Goal: Navigation & Orientation: Find specific page/section

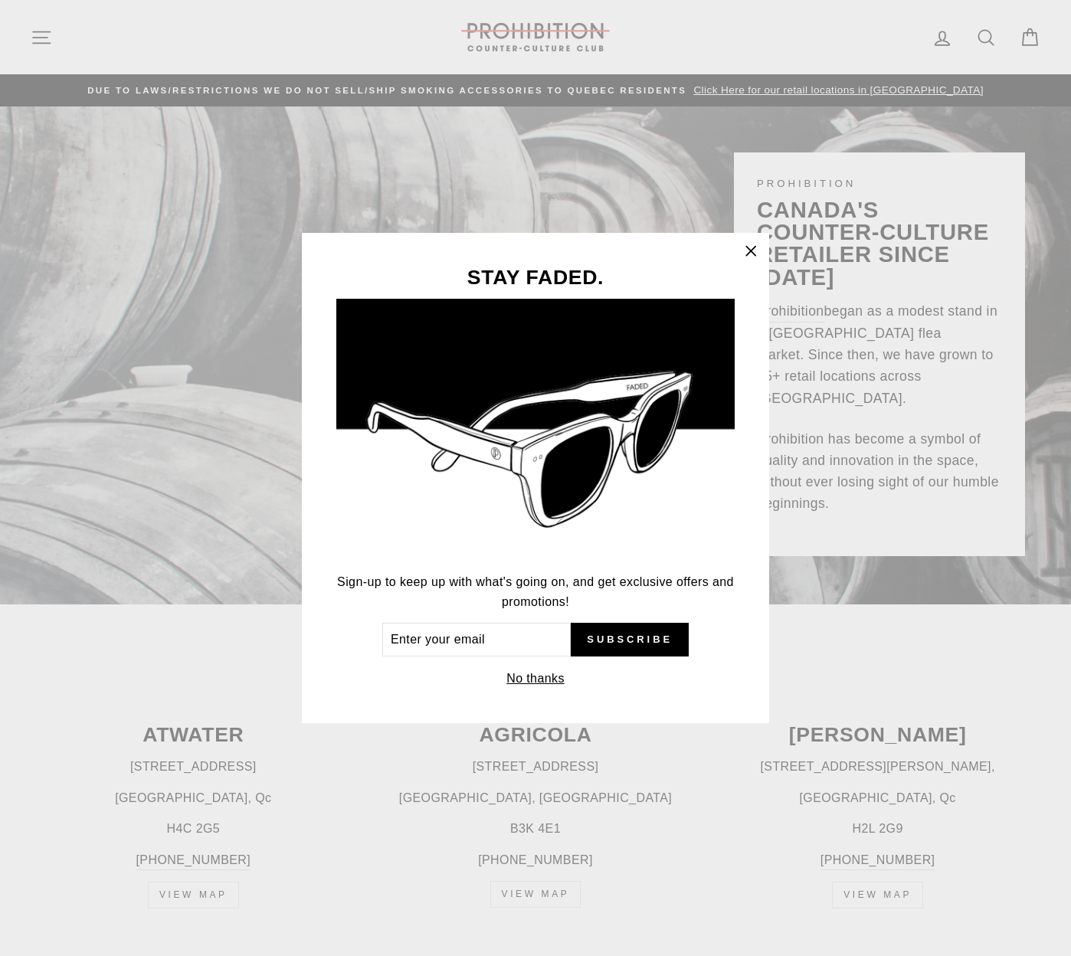
click at [753, 251] on icon "button" at bounding box center [750, 251] width 21 height 21
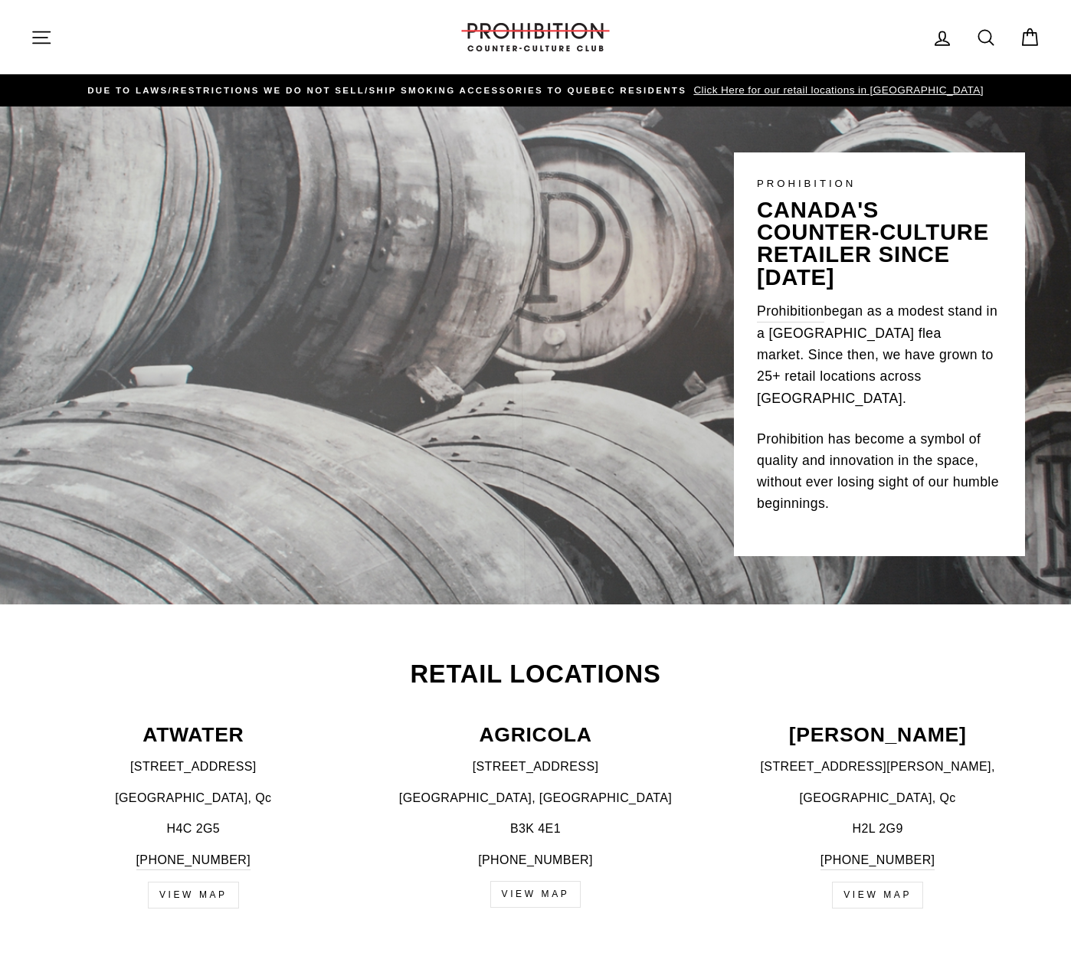
click at [764, 664] on h2 "Retail Locations" at bounding box center [536, 674] width 1010 height 25
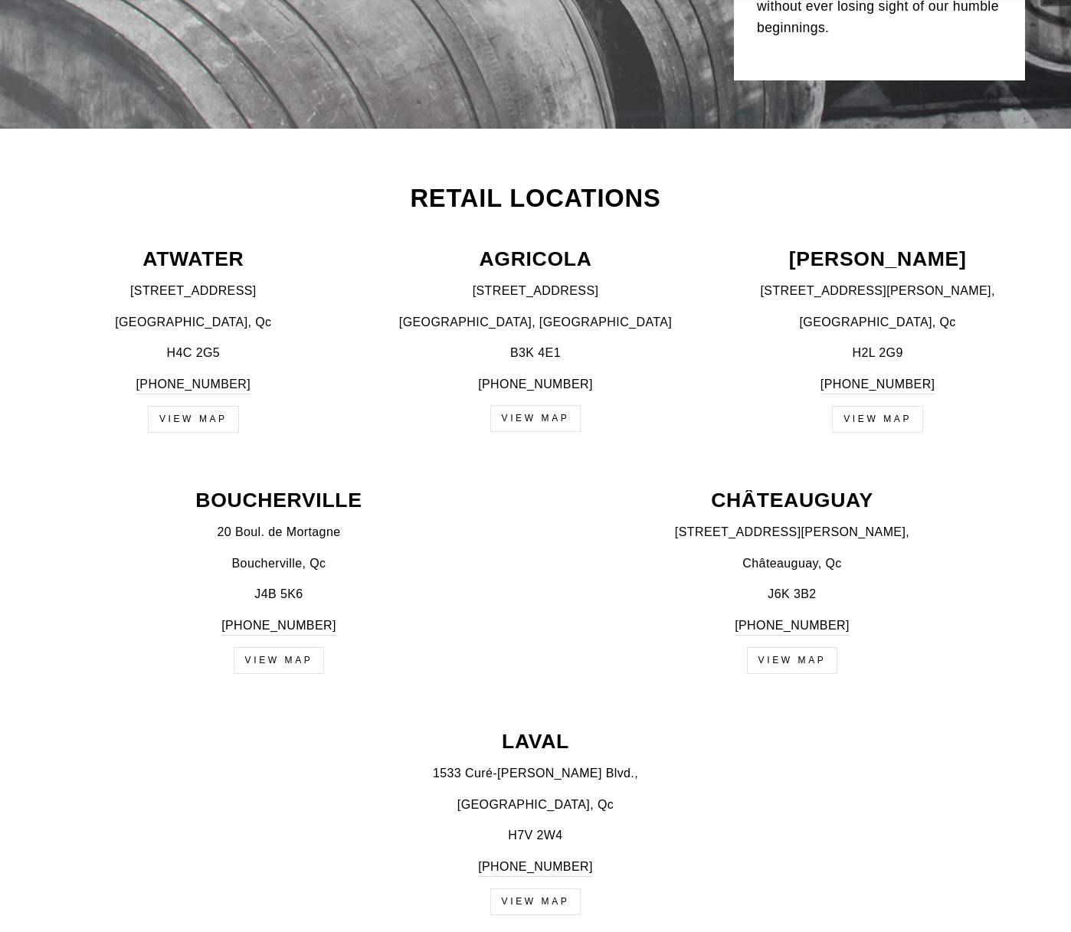
scroll to position [1021, 0]
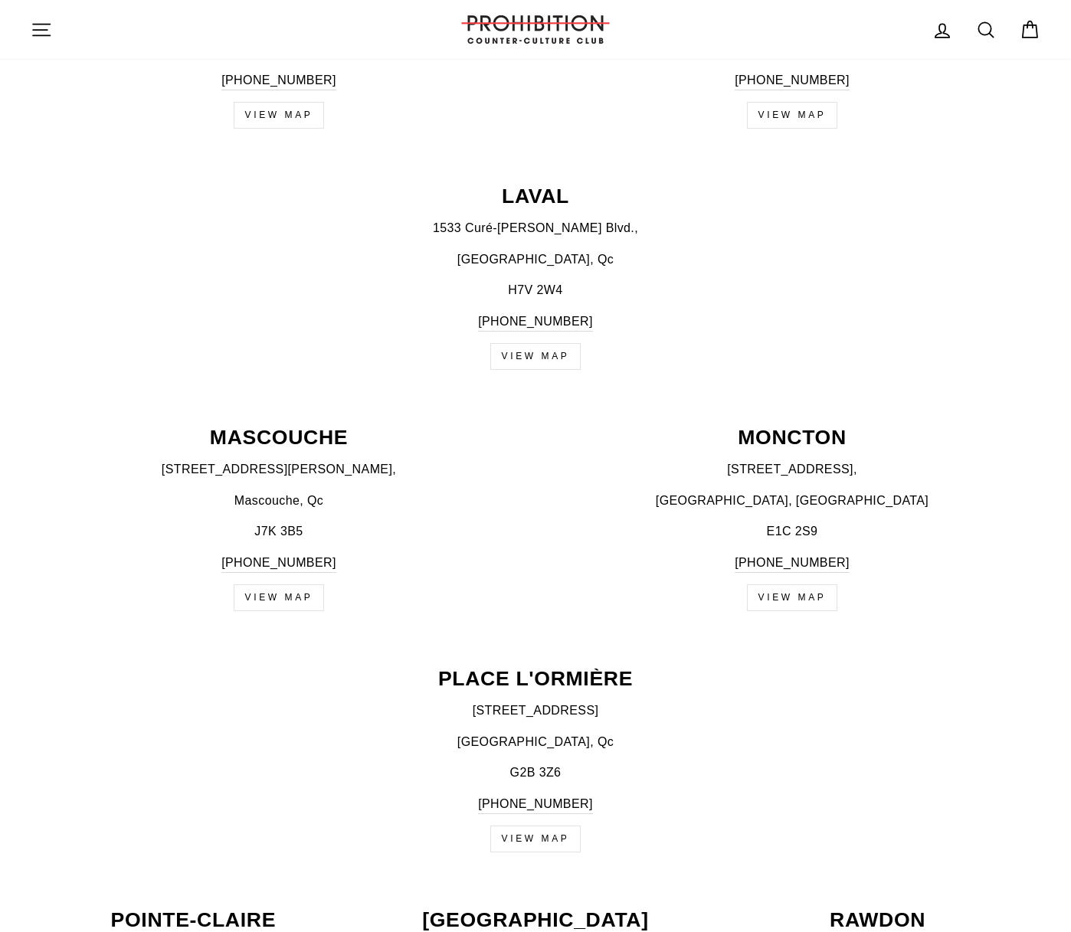
click at [420, 340] on div "LAVAL [STREET_ADDRESS][PERSON_NAME] [PHONE_NUMBER] View map" at bounding box center [527, 278] width 1027 height 184
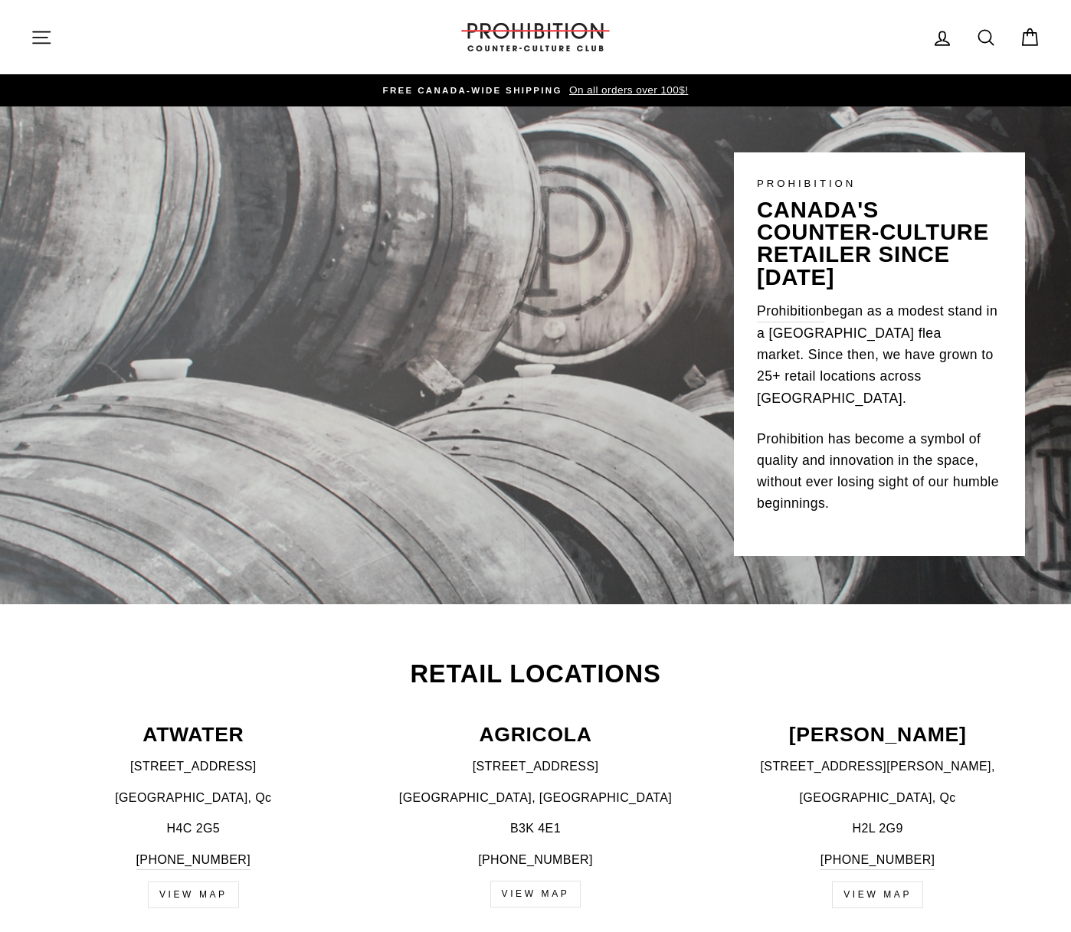
scroll to position [1016, 0]
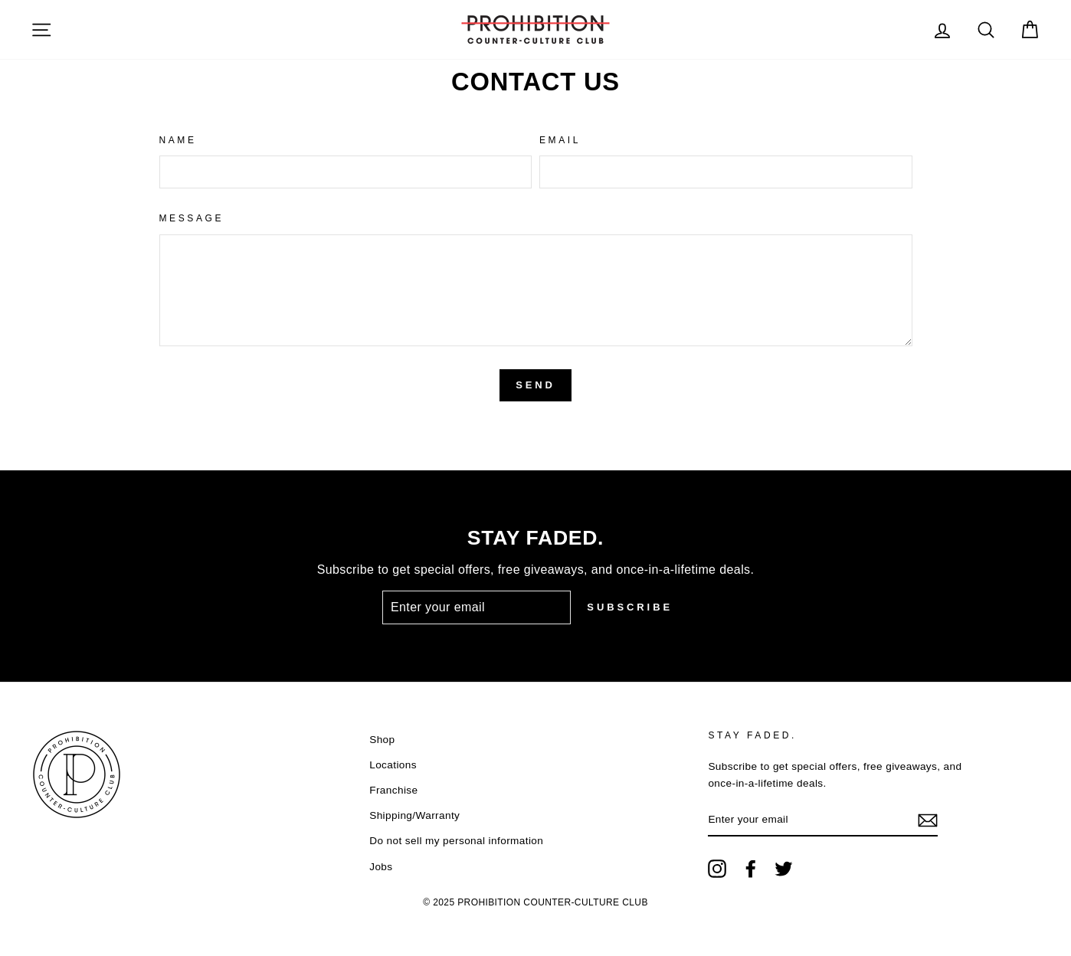
scroll to position [3553, 0]
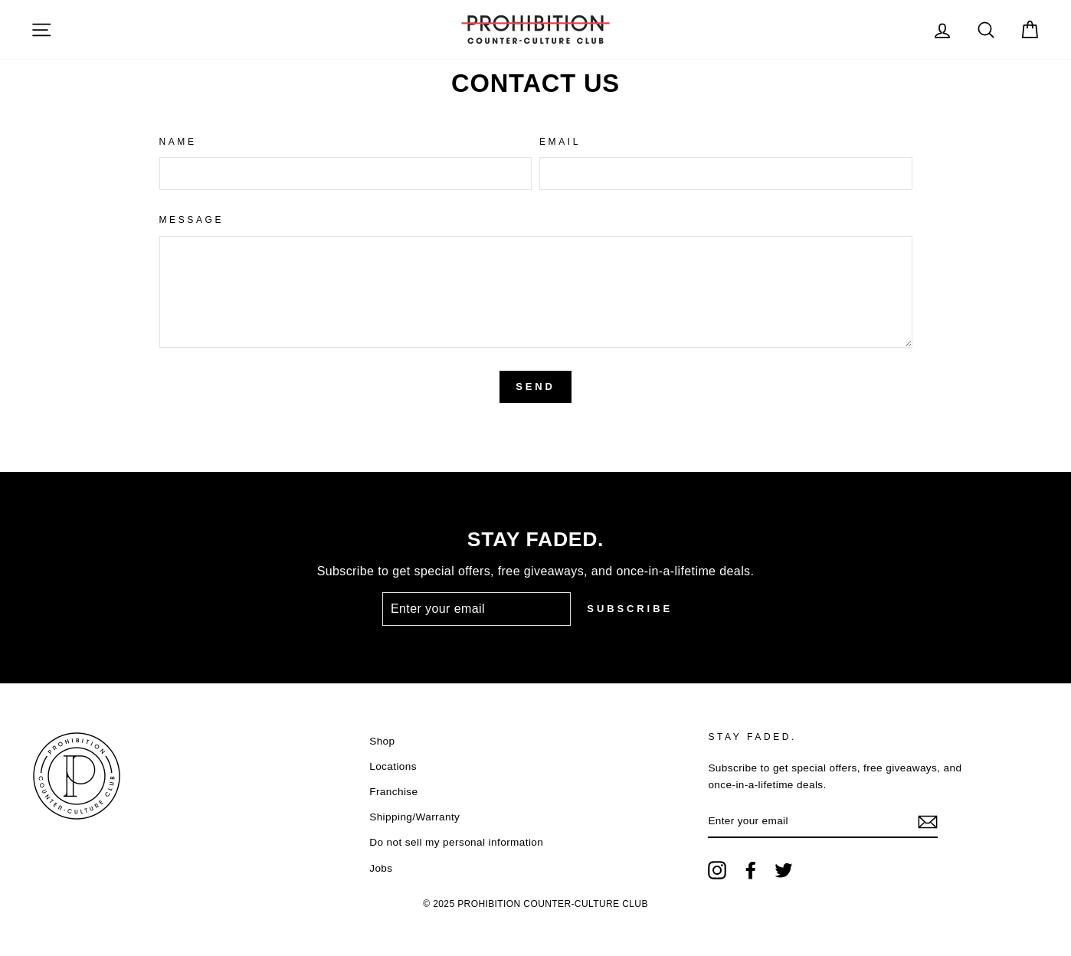
click at [376, 757] on link "Locations" at bounding box center [393, 766] width 48 height 23
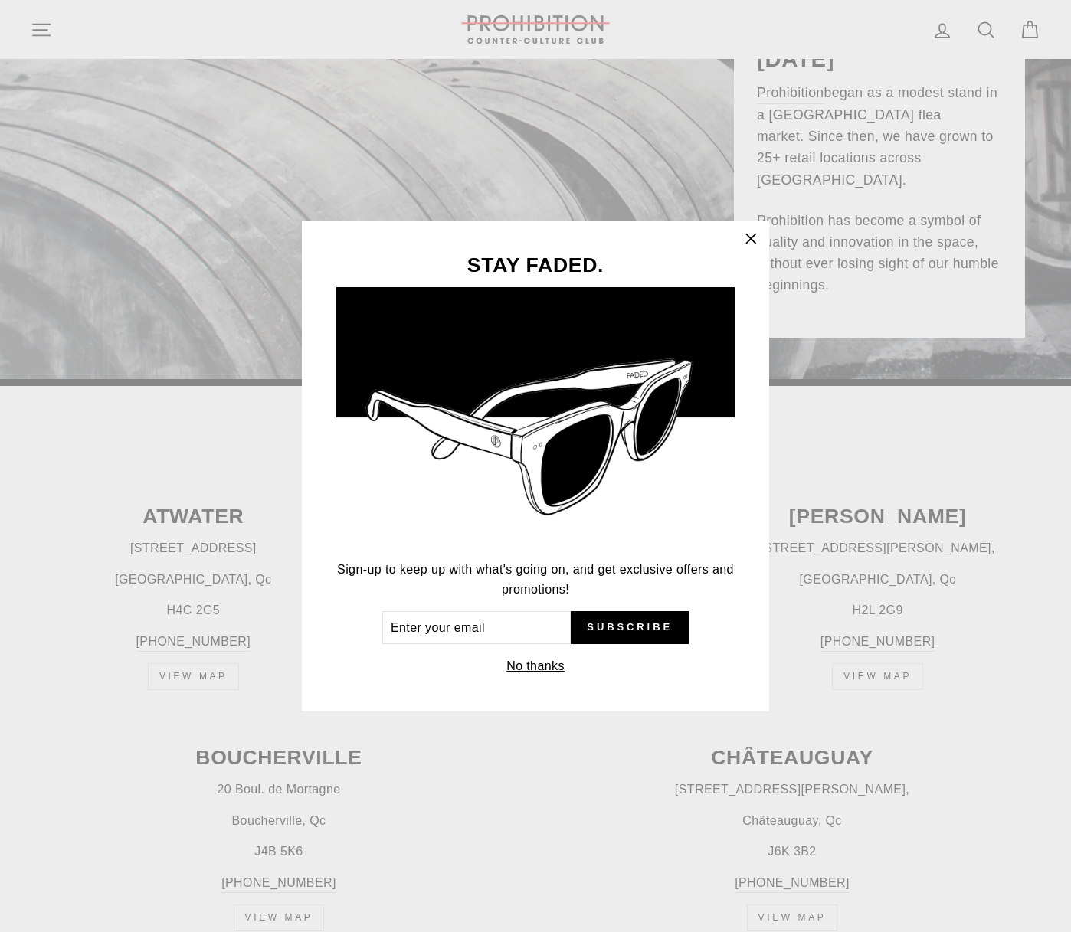
scroll to position [1001, 0]
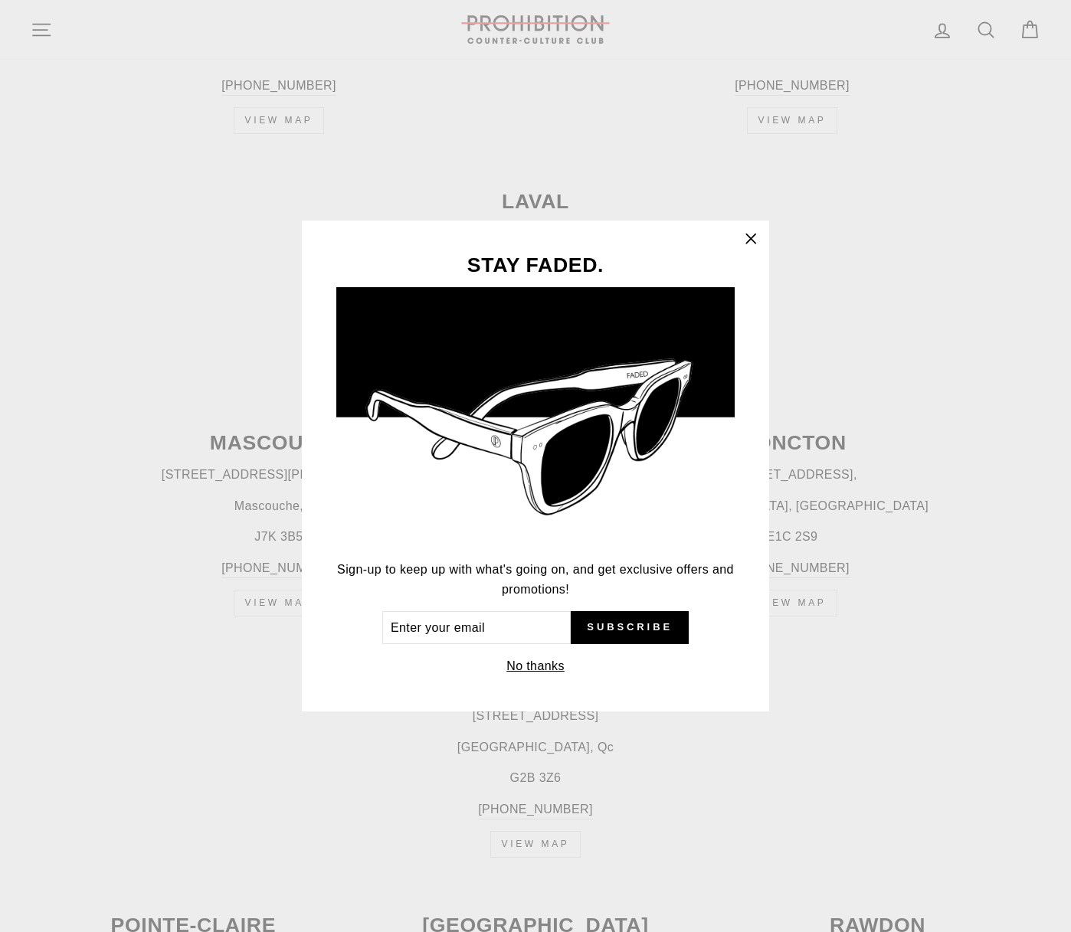
click at [749, 244] on icon "button" at bounding box center [750, 238] width 21 height 21
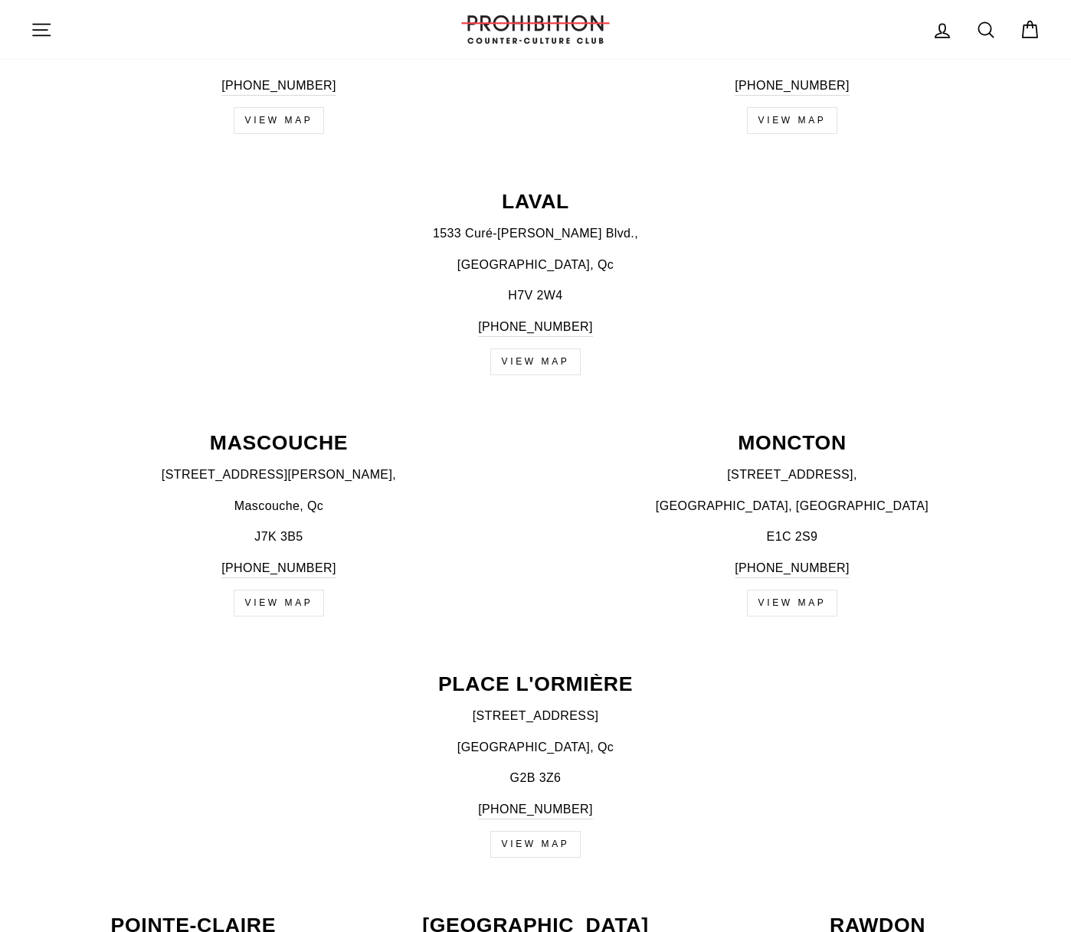
click at [789, 246] on div "STAY FADED. Sign-up to keep up with what's going on, and get exclusive offers a…" at bounding box center [535, 466] width 1071 height 932
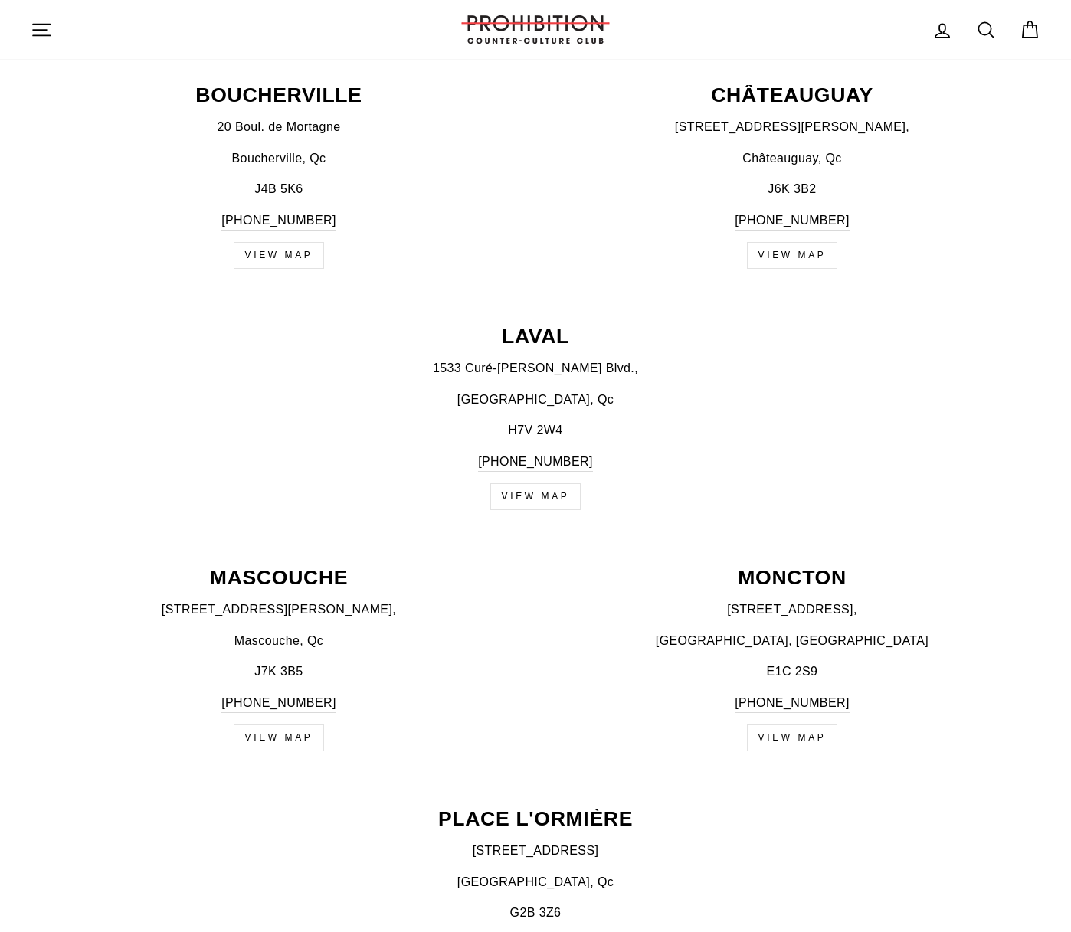
scroll to position [884, 0]
